Goal: Information Seeking & Learning: Learn about a topic

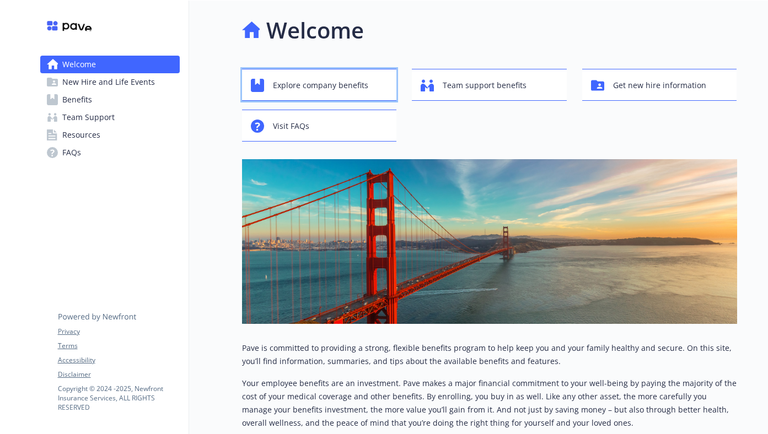
click at [287, 85] on span "Explore company benefits" at bounding box center [320, 85] width 95 height 21
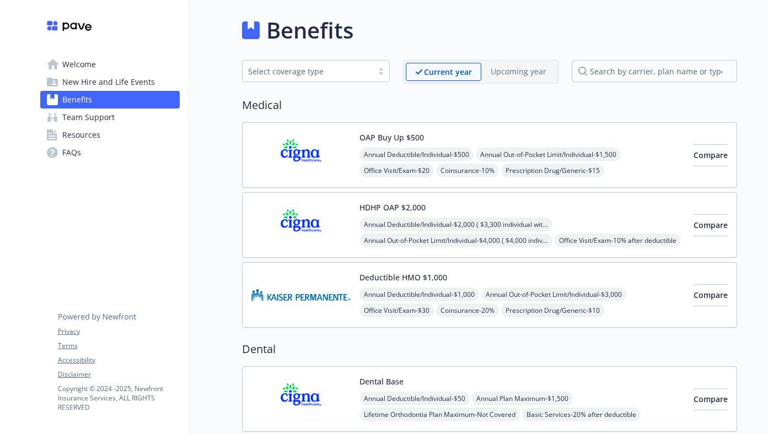
click at [320, 157] on img at bounding box center [300, 155] width 99 height 47
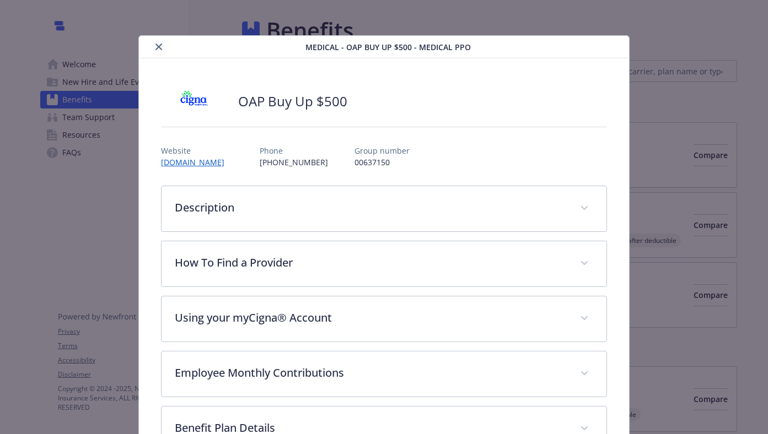
click at [160, 51] on button "close" at bounding box center [158, 46] width 13 height 13
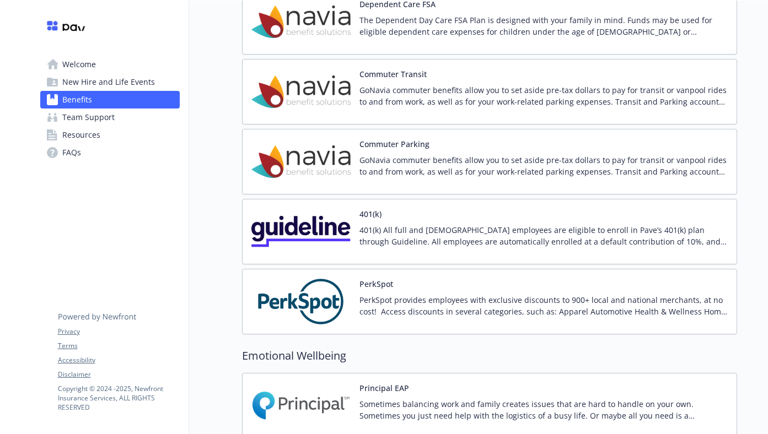
scroll to position [1569, 0]
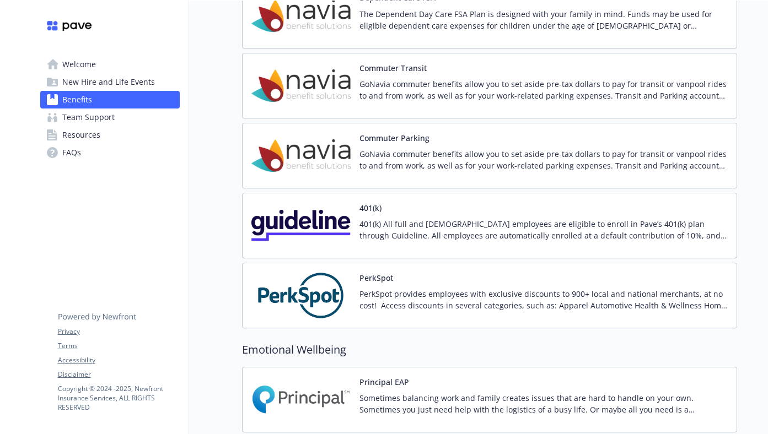
click at [334, 221] on img at bounding box center [300, 225] width 99 height 47
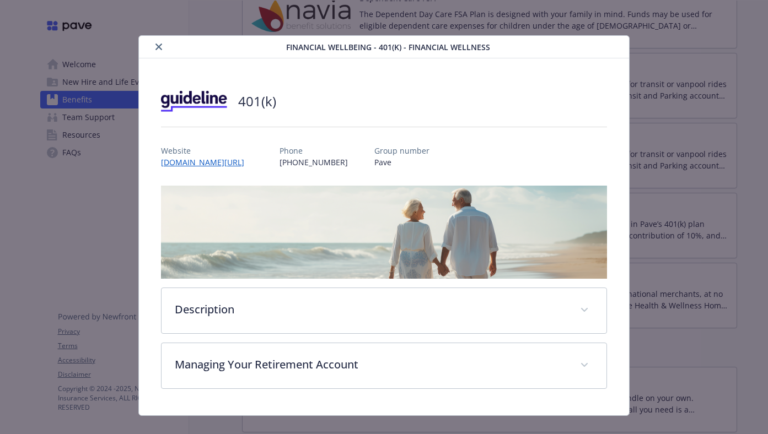
scroll to position [17, 0]
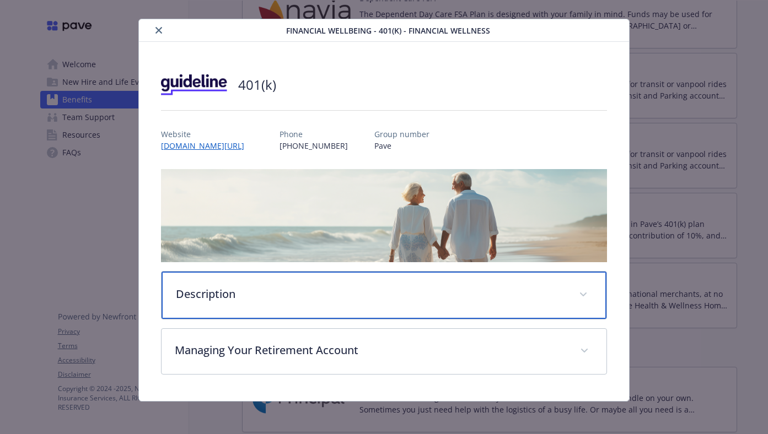
click at [288, 302] on div "Description" at bounding box center [384, 295] width 445 height 47
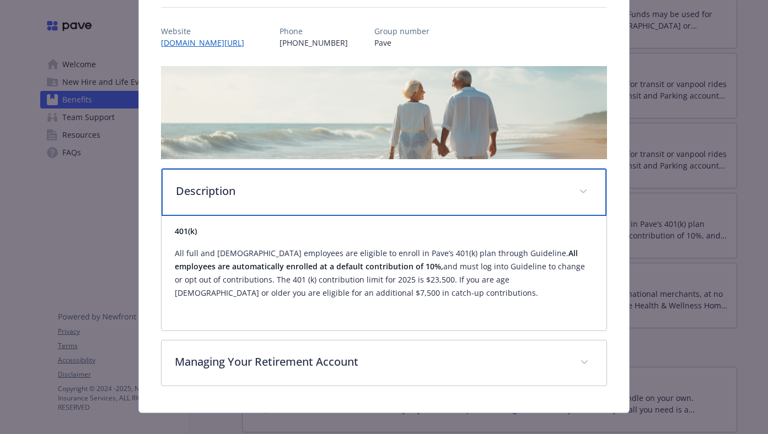
scroll to position [133, 0]
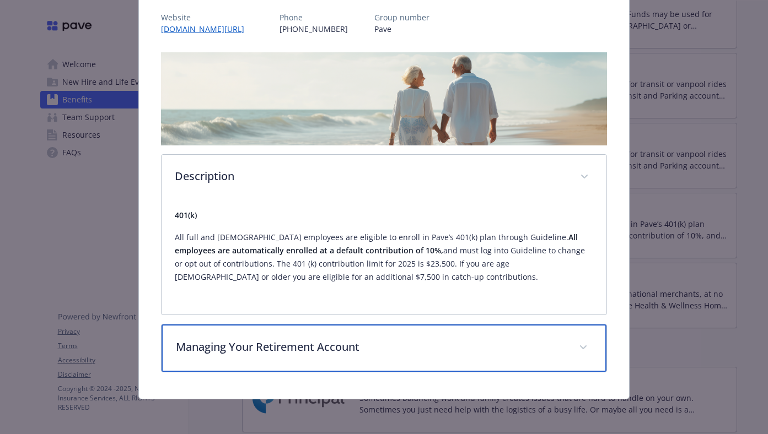
click at [371, 336] on div "Managing Your Retirement Account" at bounding box center [384, 348] width 445 height 47
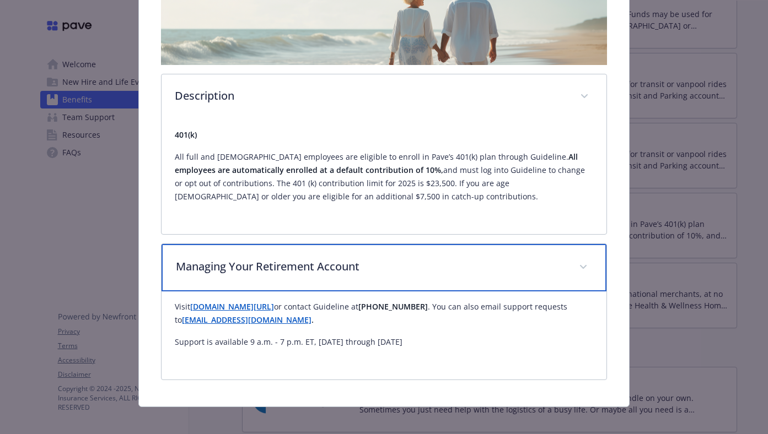
scroll to position [222, 0]
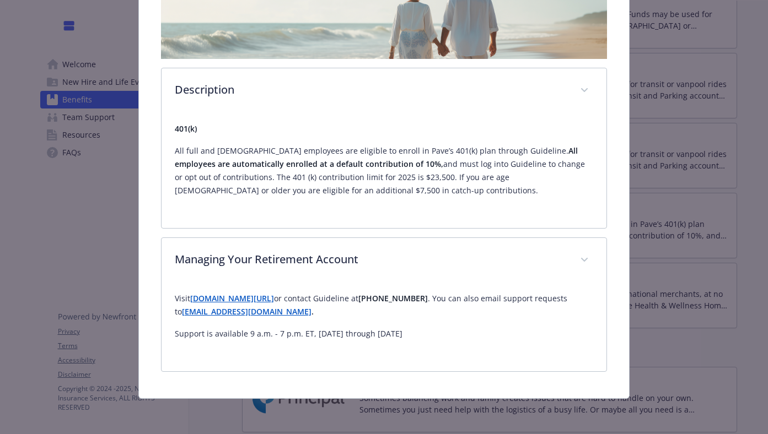
click at [89, 242] on div "Financial Wellbeing - 401(k) - Financial Wellness 401(k) Website [DOMAIN_NAME][…" at bounding box center [384, 107] width 614 height 584
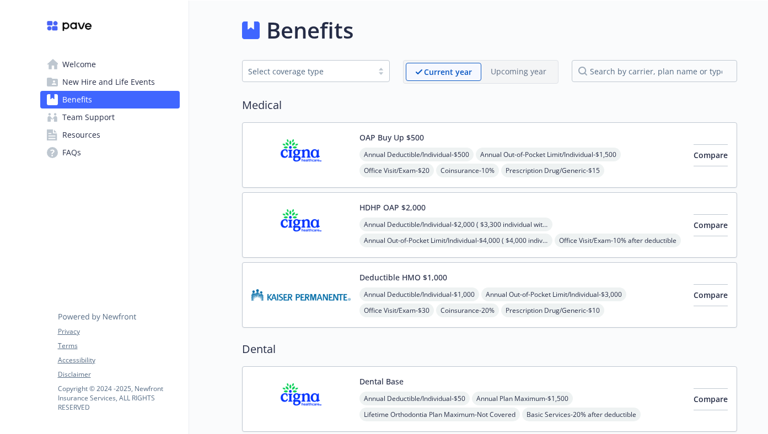
click at [118, 76] on span "New Hire and Life Events" at bounding box center [108, 82] width 93 height 18
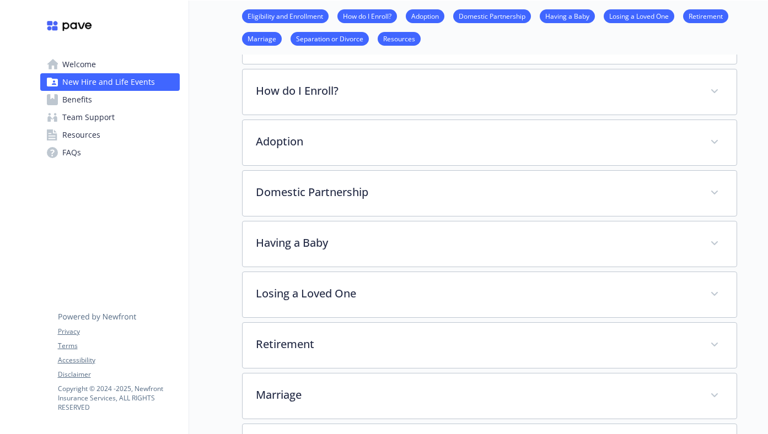
scroll to position [222, 0]
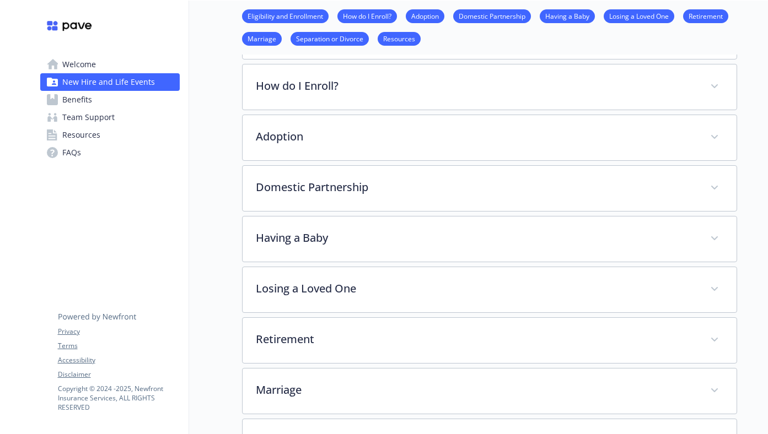
click at [73, 127] on span "Resources" at bounding box center [81, 135] width 38 height 18
